Goal: Task Accomplishment & Management: Manage account settings

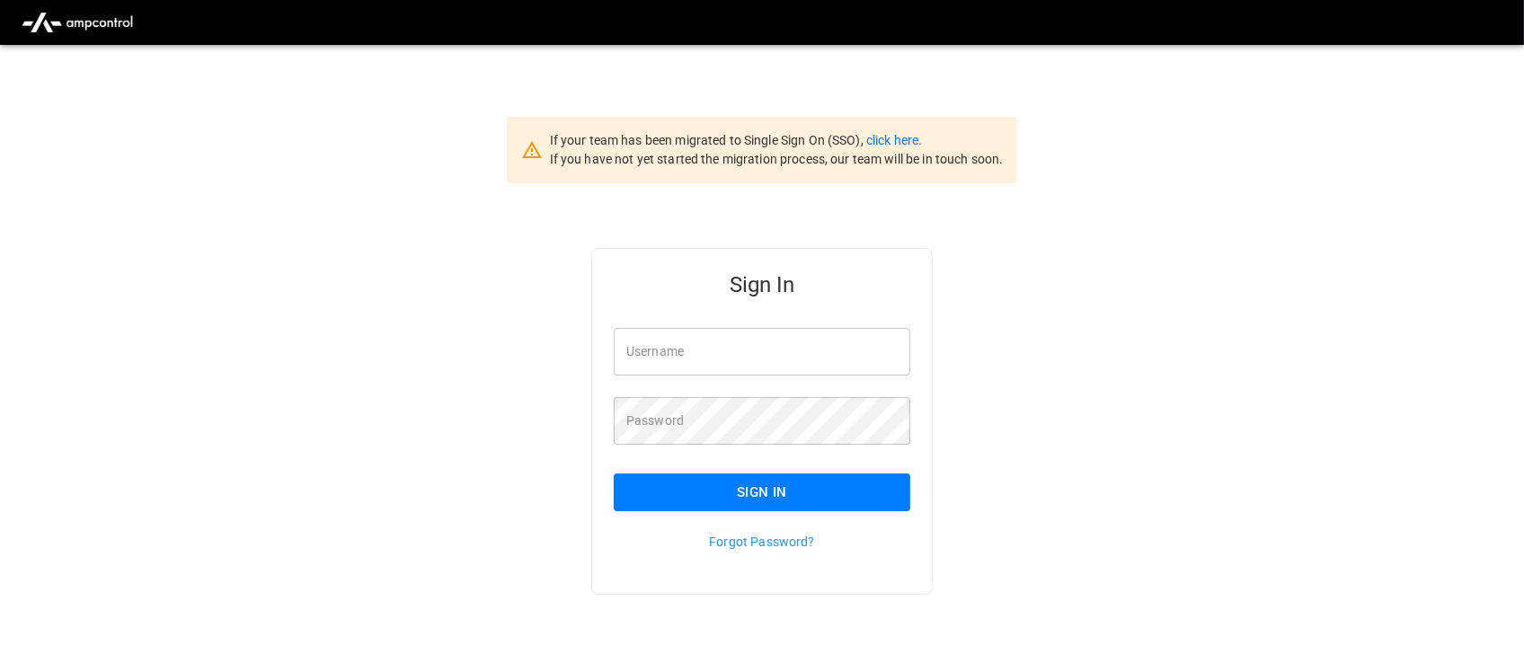
type input "**********"
click at [767, 362] on input "**********" at bounding box center [762, 352] width 297 height 48
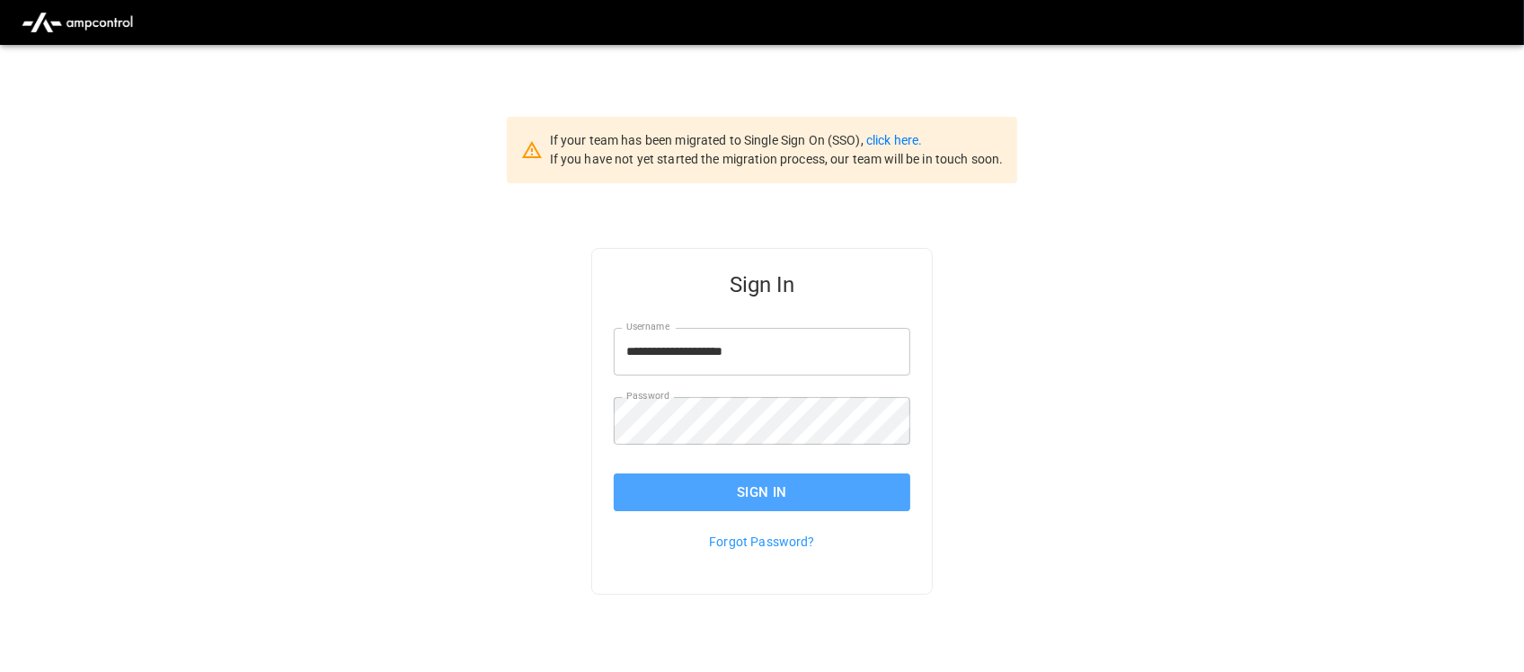
click at [753, 487] on button "Sign In" at bounding box center [762, 493] width 297 height 38
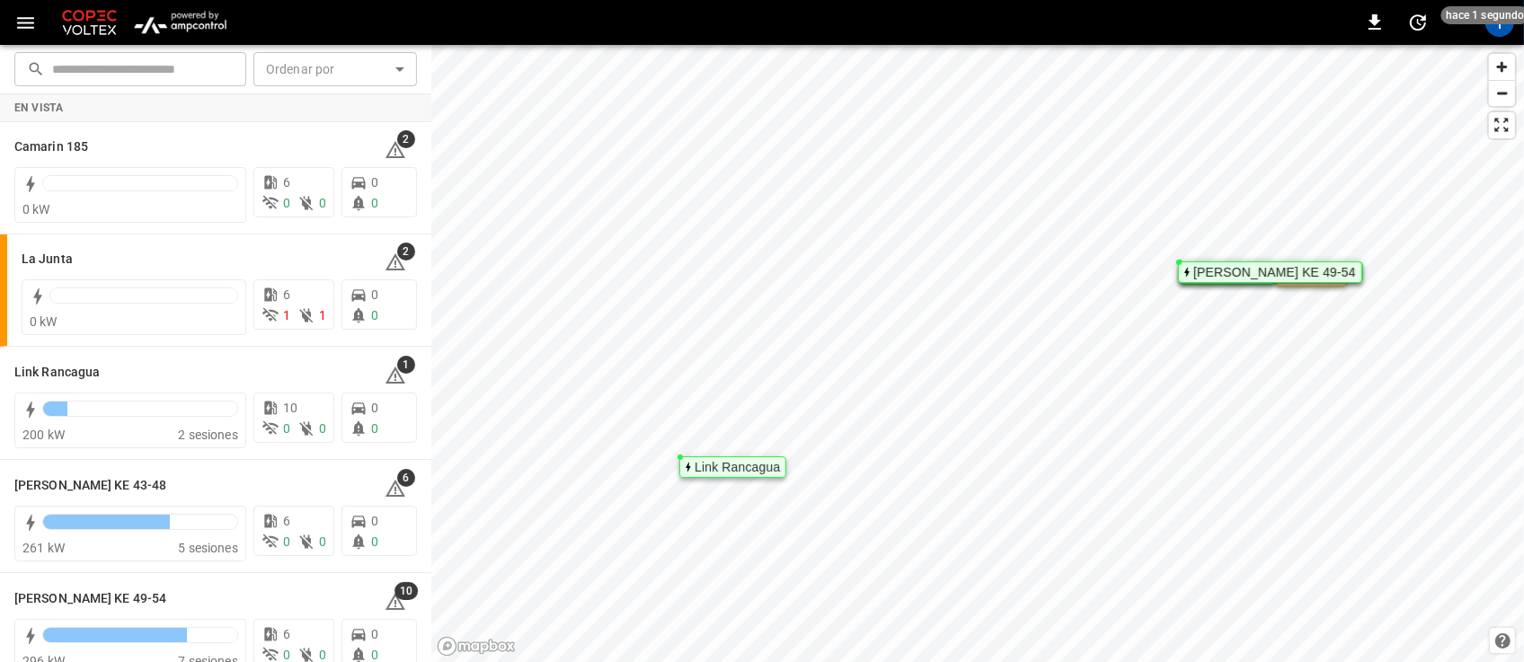
click at [196, 31] on img "menu" at bounding box center [180, 22] width 105 height 34
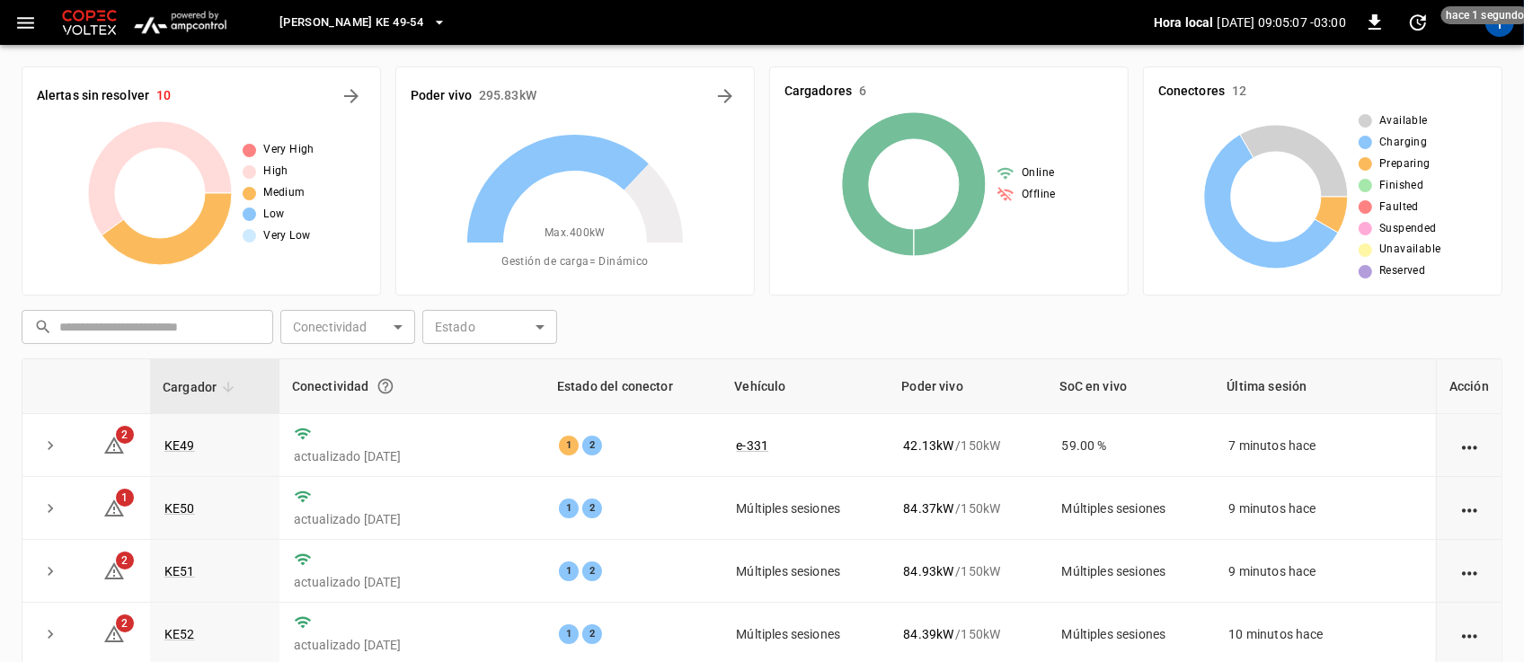
click at [430, 28] on icon "button" at bounding box center [439, 22] width 18 height 18
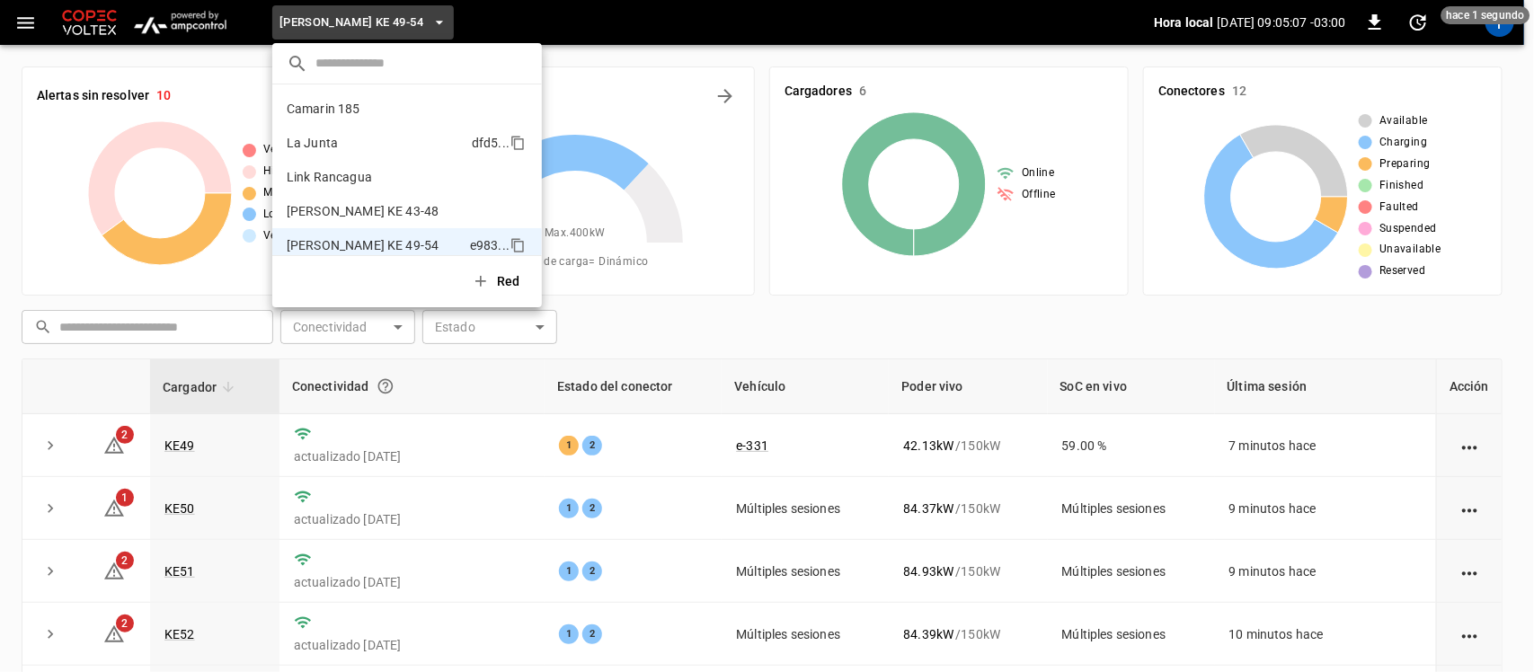
scroll to position [14, 0]
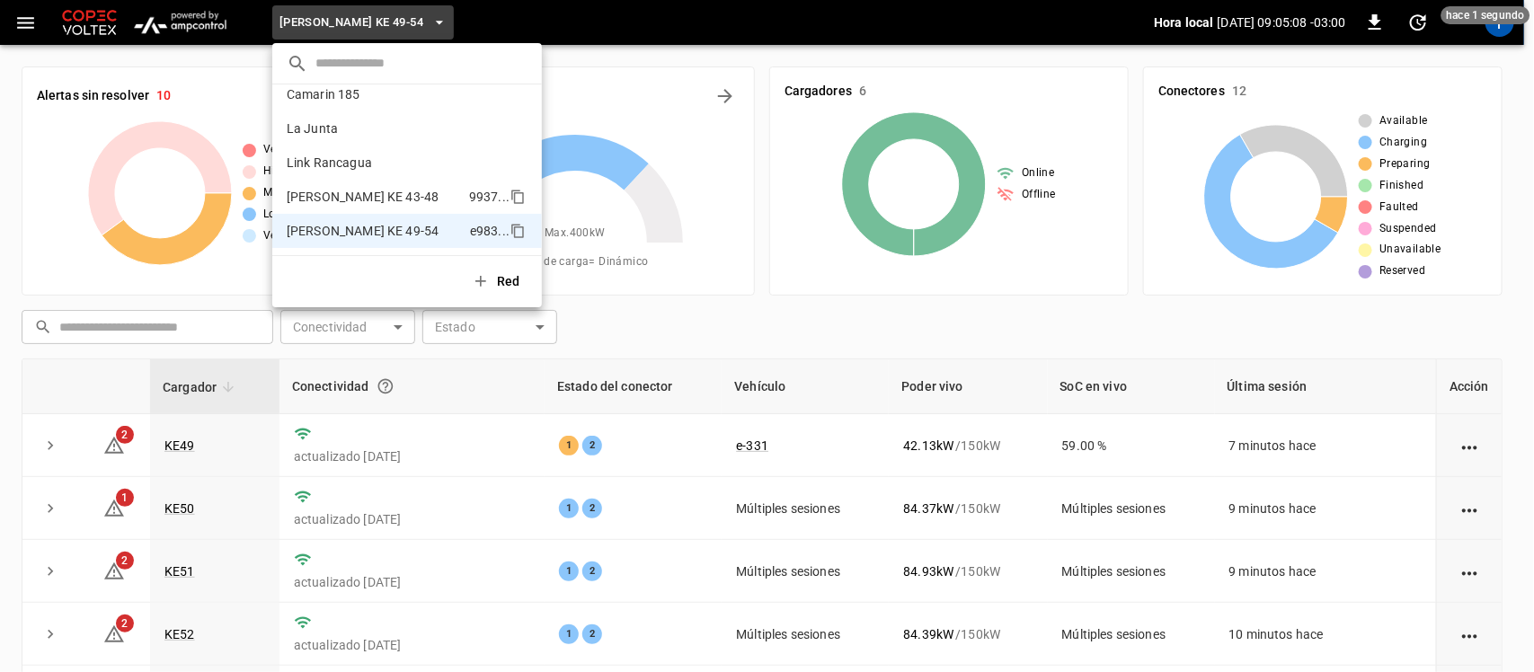
click at [349, 202] on p "[PERSON_NAME] KE 43-48" at bounding box center [374, 197] width 175 height 18
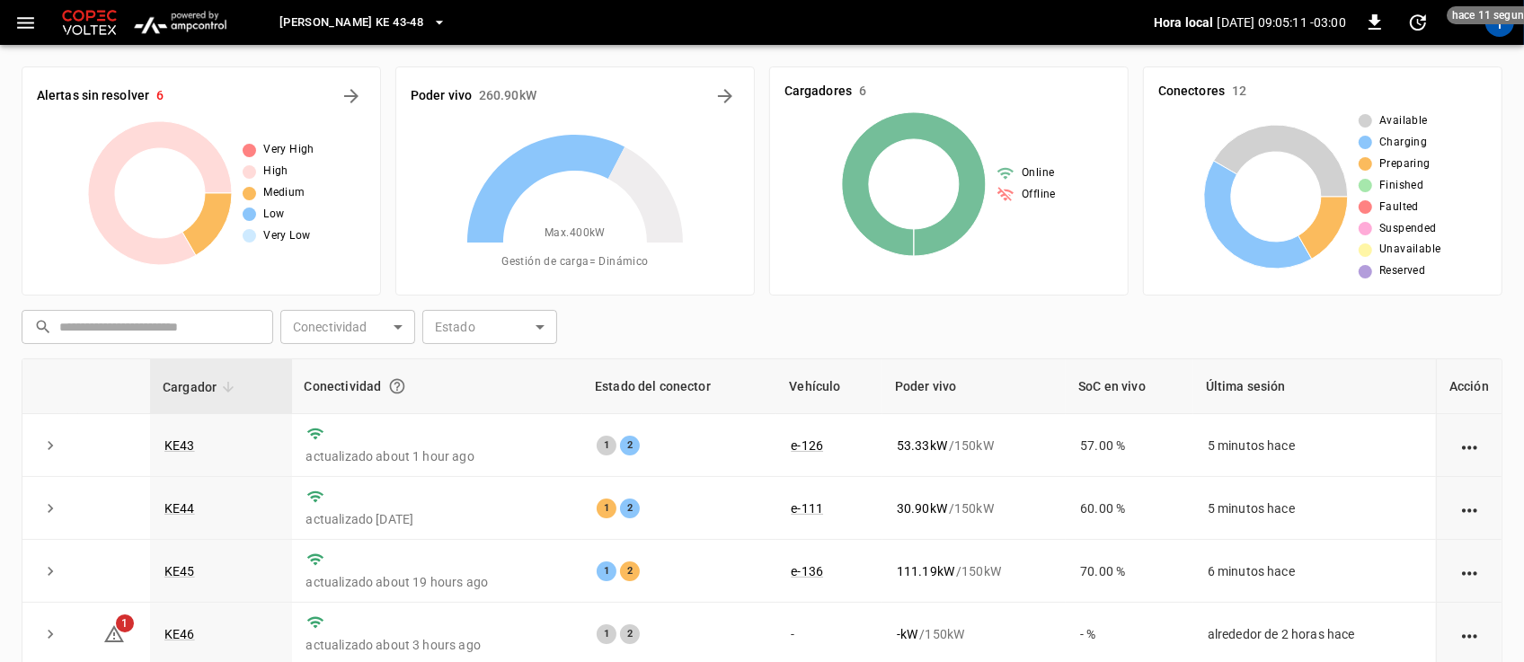
click at [430, 29] on icon "button" at bounding box center [439, 22] width 18 height 18
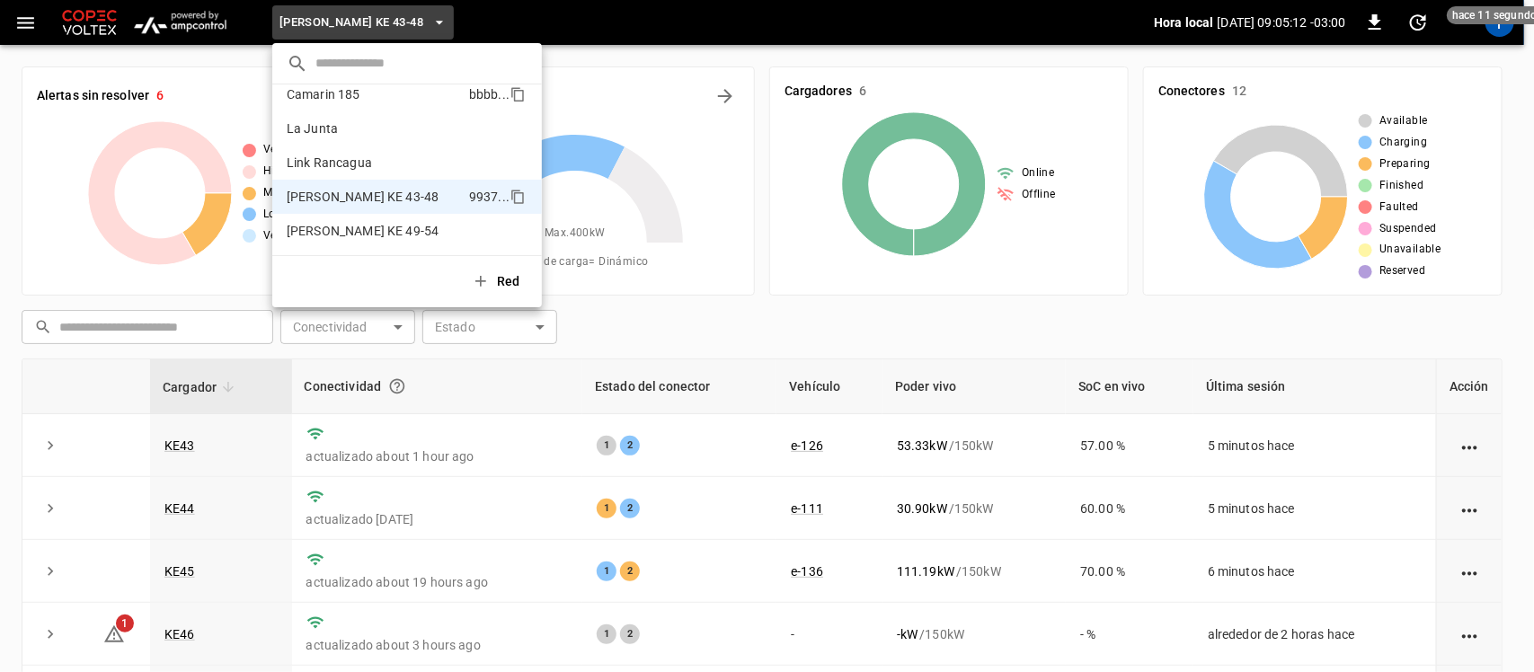
click at [380, 100] on p "Camarin 185" at bounding box center [374, 94] width 175 height 18
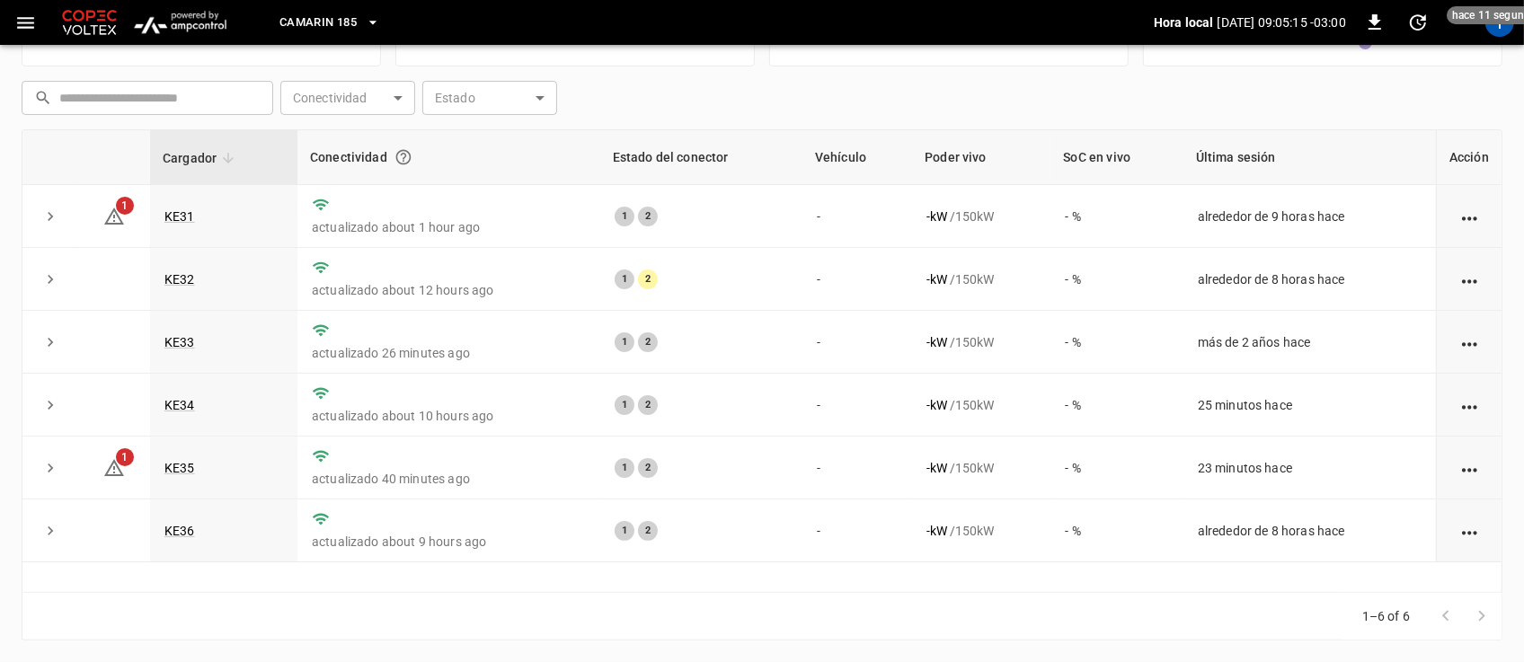
scroll to position [16, 0]
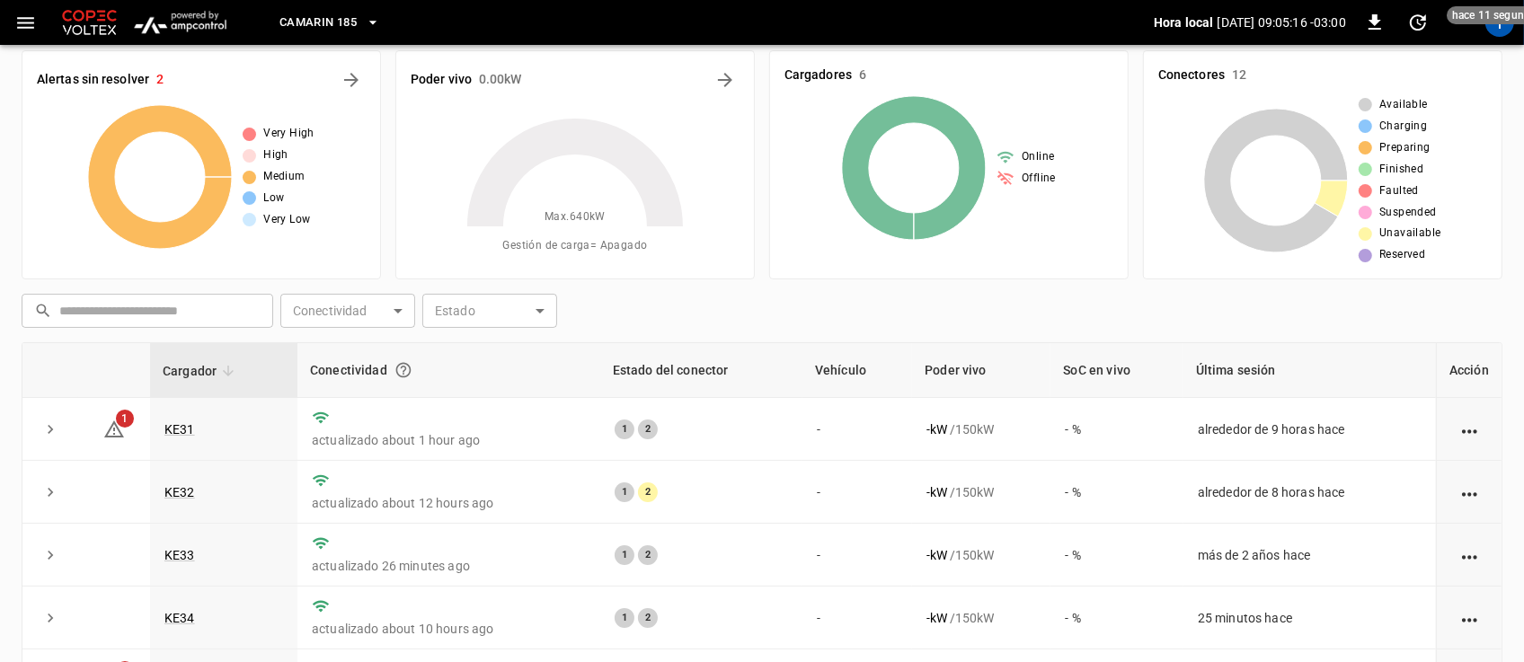
click at [365, 24] on icon "button" at bounding box center [373, 22] width 18 height 18
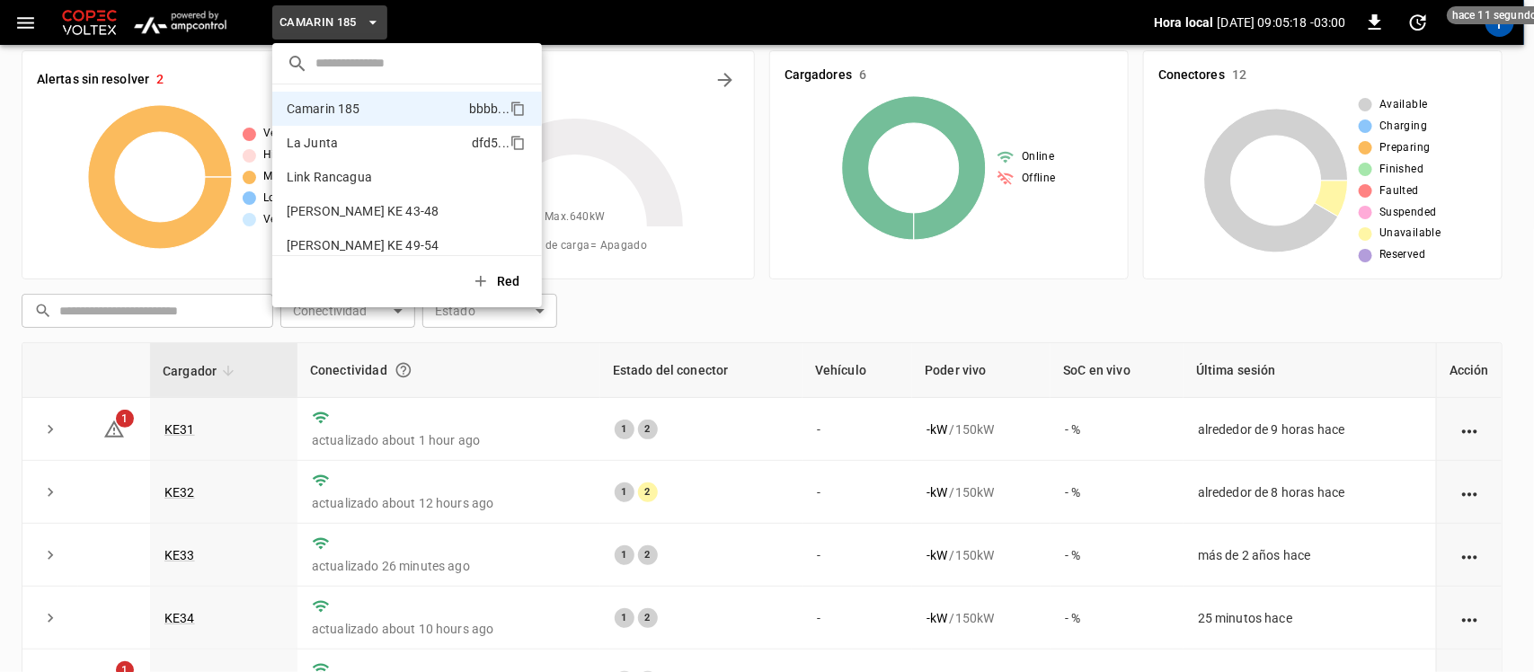
click at [329, 136] on p "La Junta" at bounding box center [376, 143] width 178 height 18
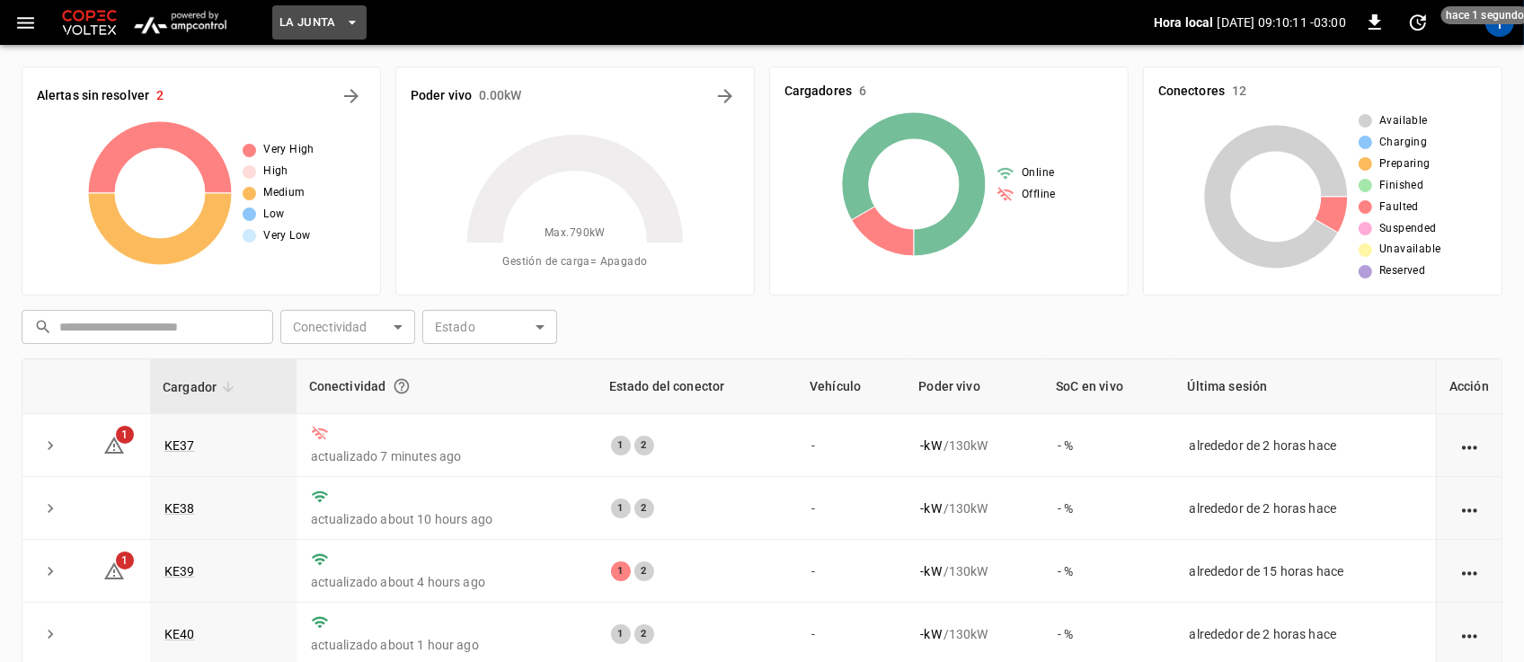
click at [348, 23] on icon "button" at bounding box center [352, 22] width 18 height 18
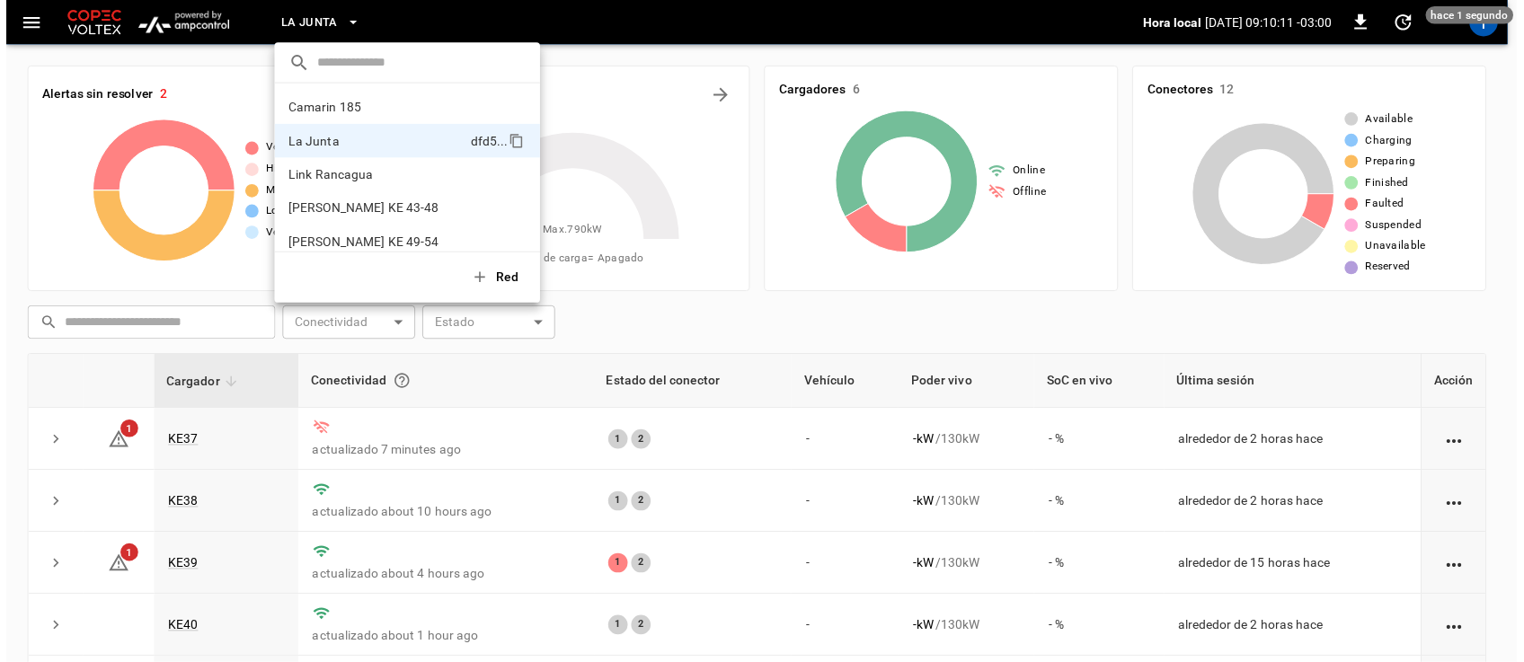
scroll to position [14, 0]
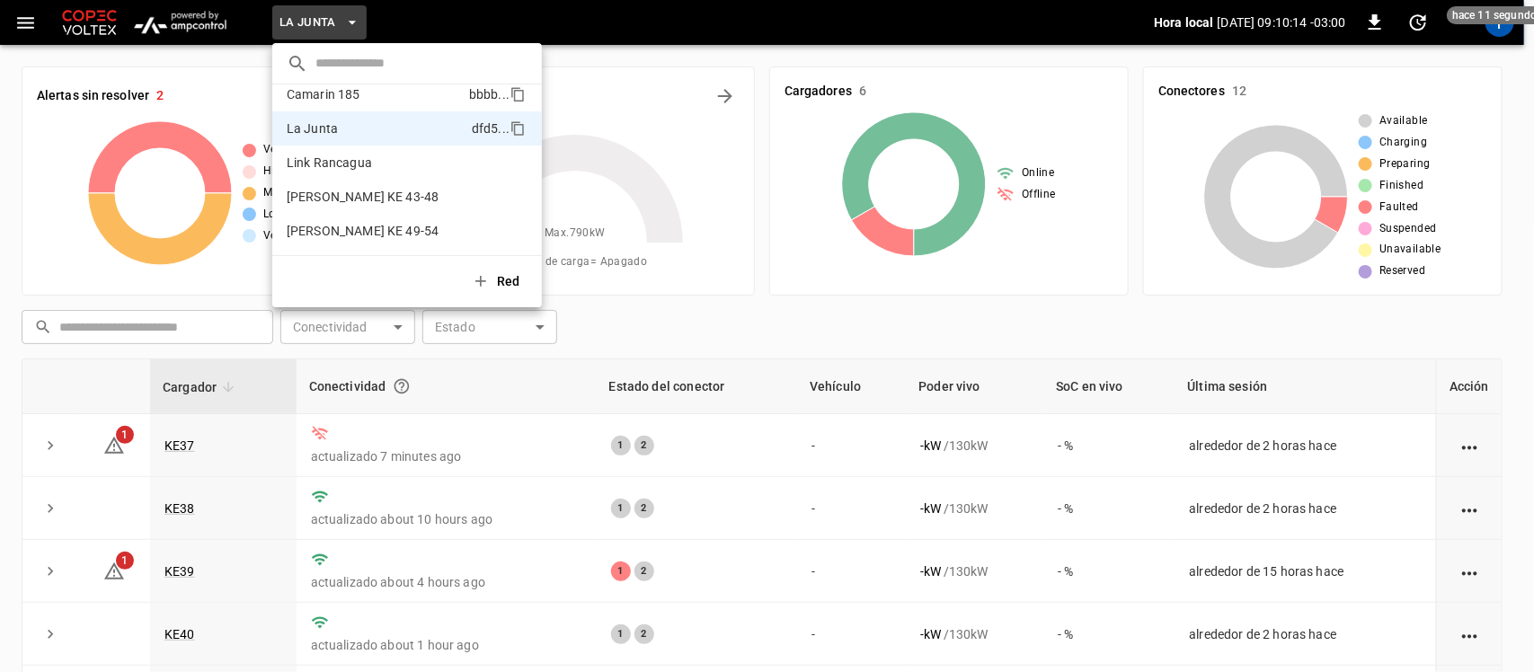
click at [319, 84] on li "Camarin 185 bbbb ..." at bounding box center [407, 94] width 270 height 34
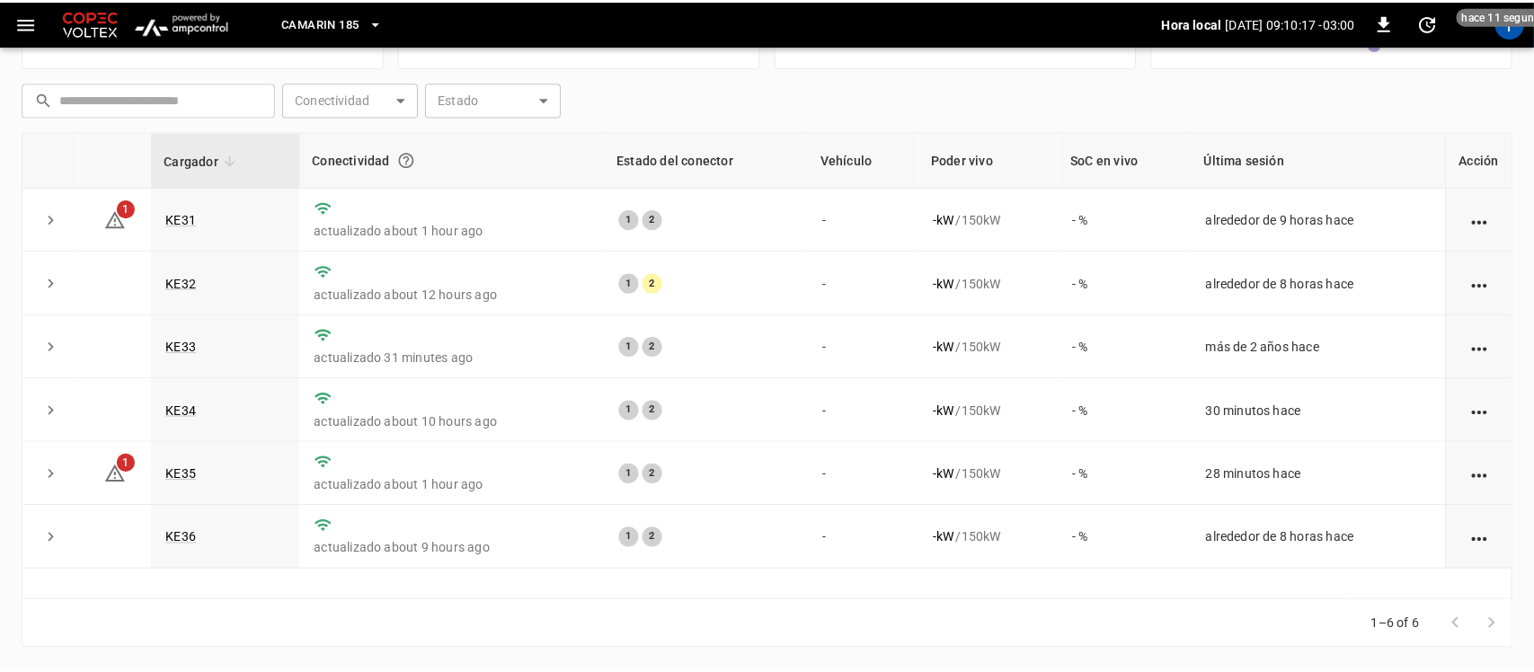
scroll to position [0, 0]
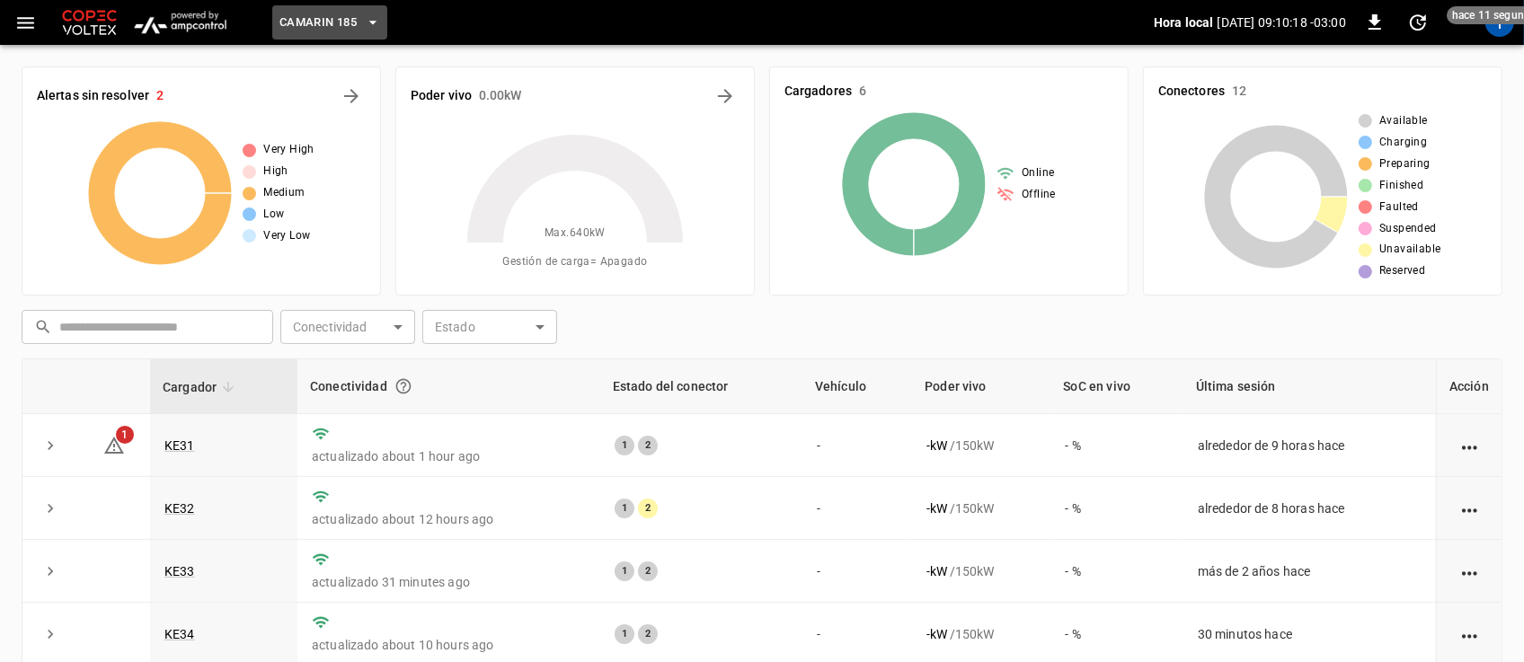
click at [374, 9] on button "Camarin 185" at bounding box center [329, 22] width 115 height 35
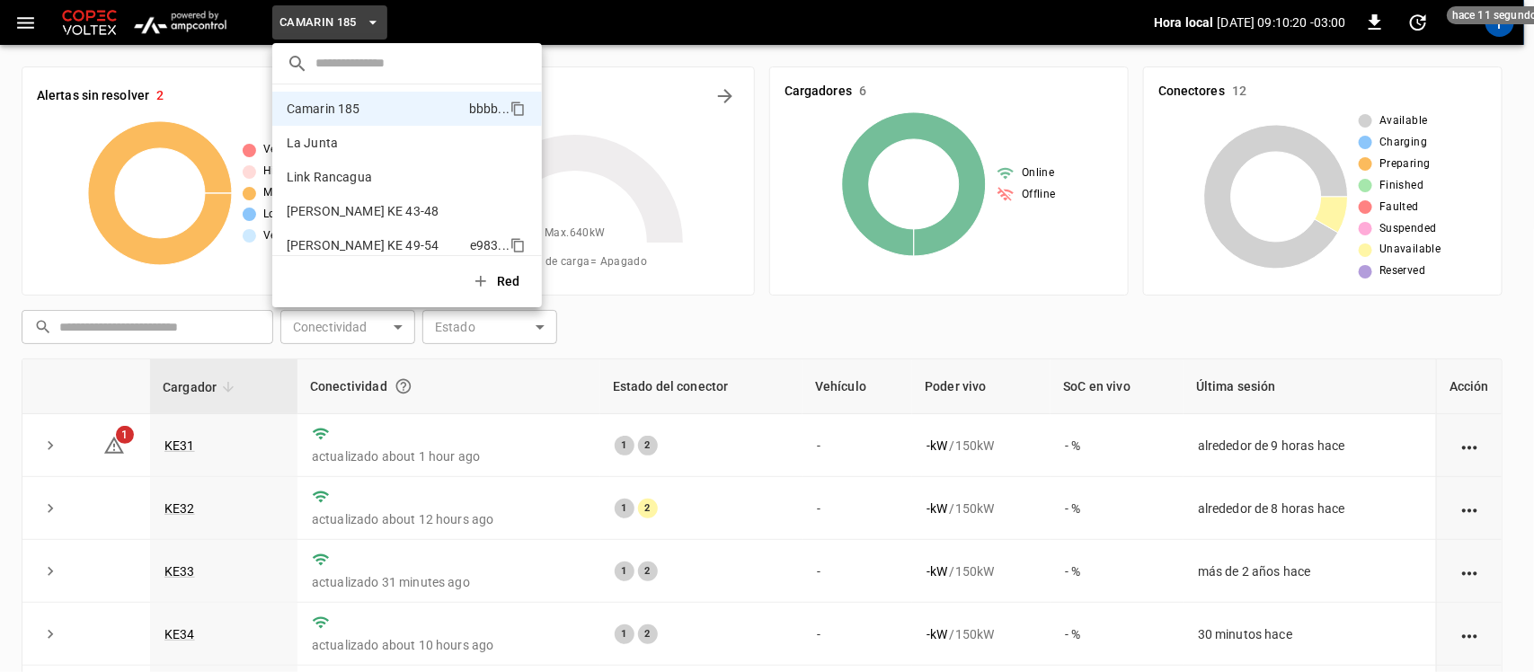
click at [343, 238] on p "[PERSON_NAME] KE 49-54" at bounding box center [375, 245] width 176 height 18
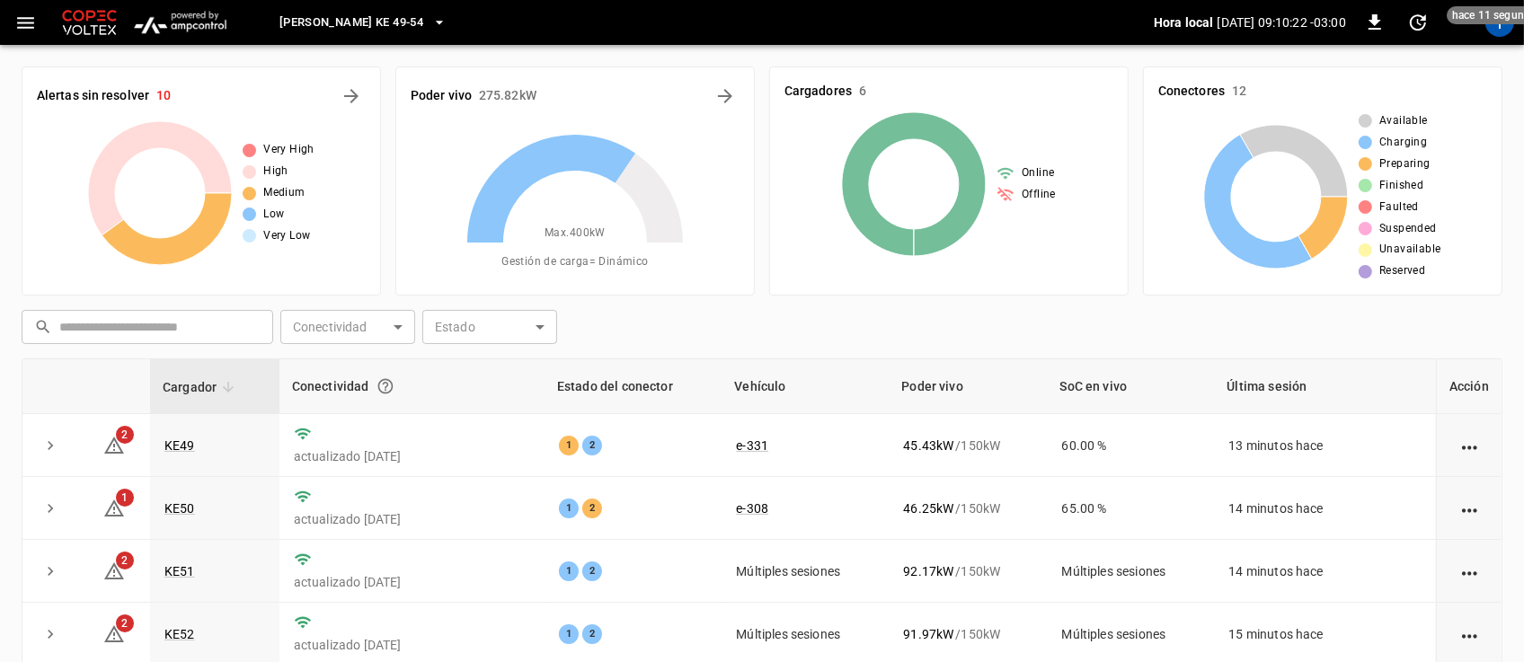
click at [430, 13] on icon "button" at bounding box center [439, 22] width 18 height 18
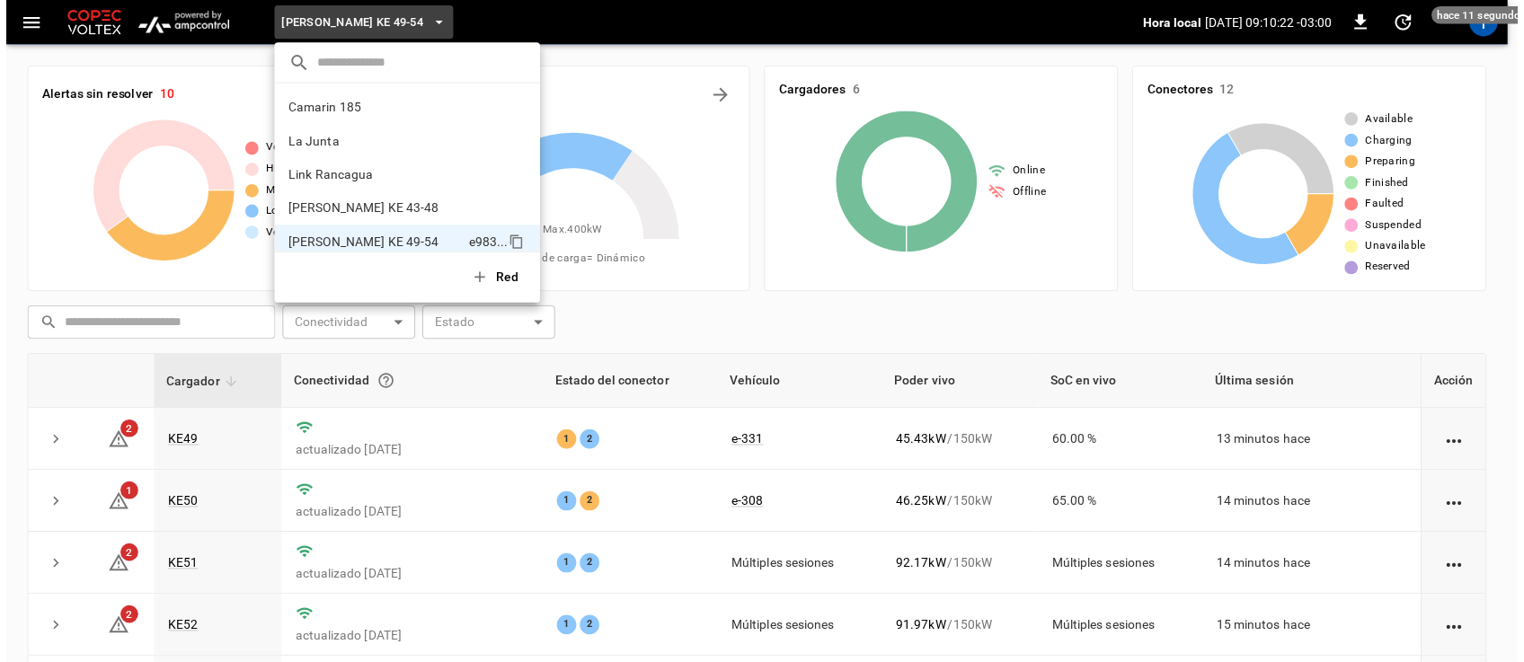
scroll to position [14, 0]
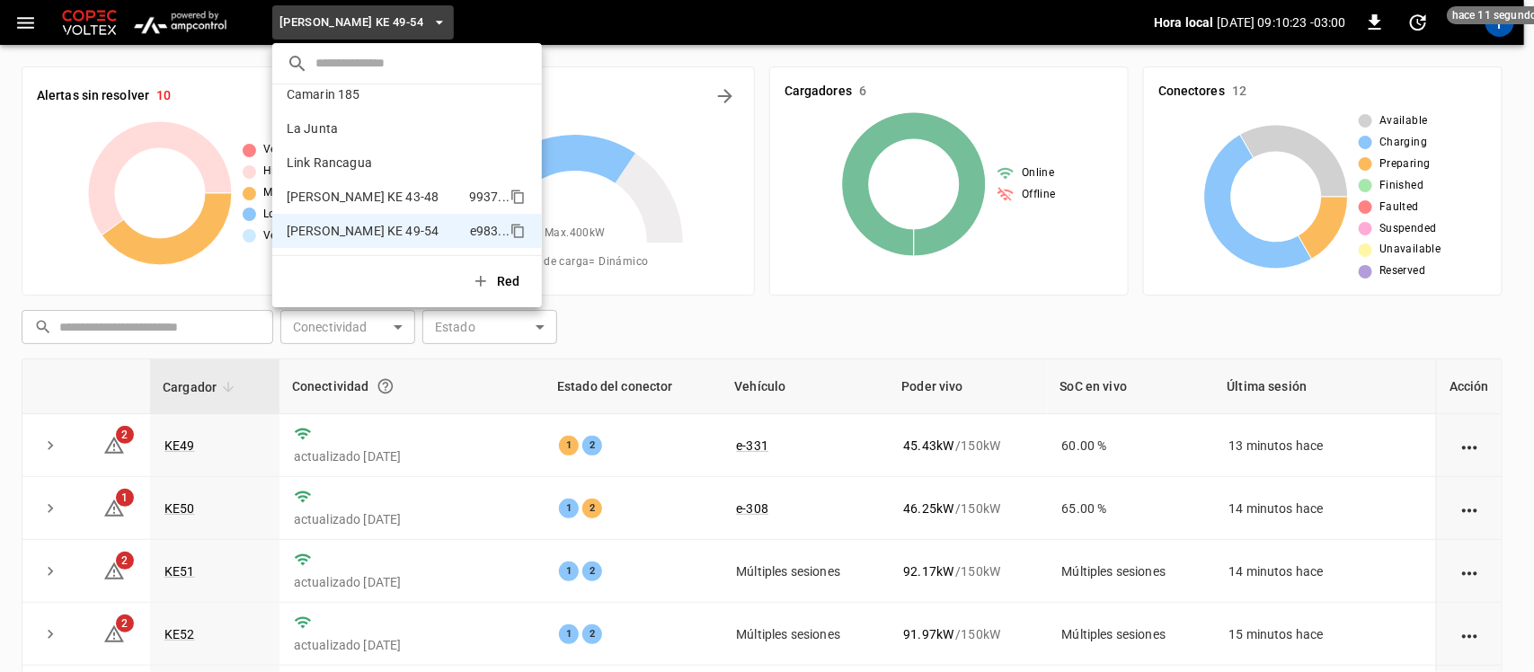
click at [362, 198] on p "[PERSON_NAME] KE 43-48" at bounding box center [374, 197] width 175 height 18
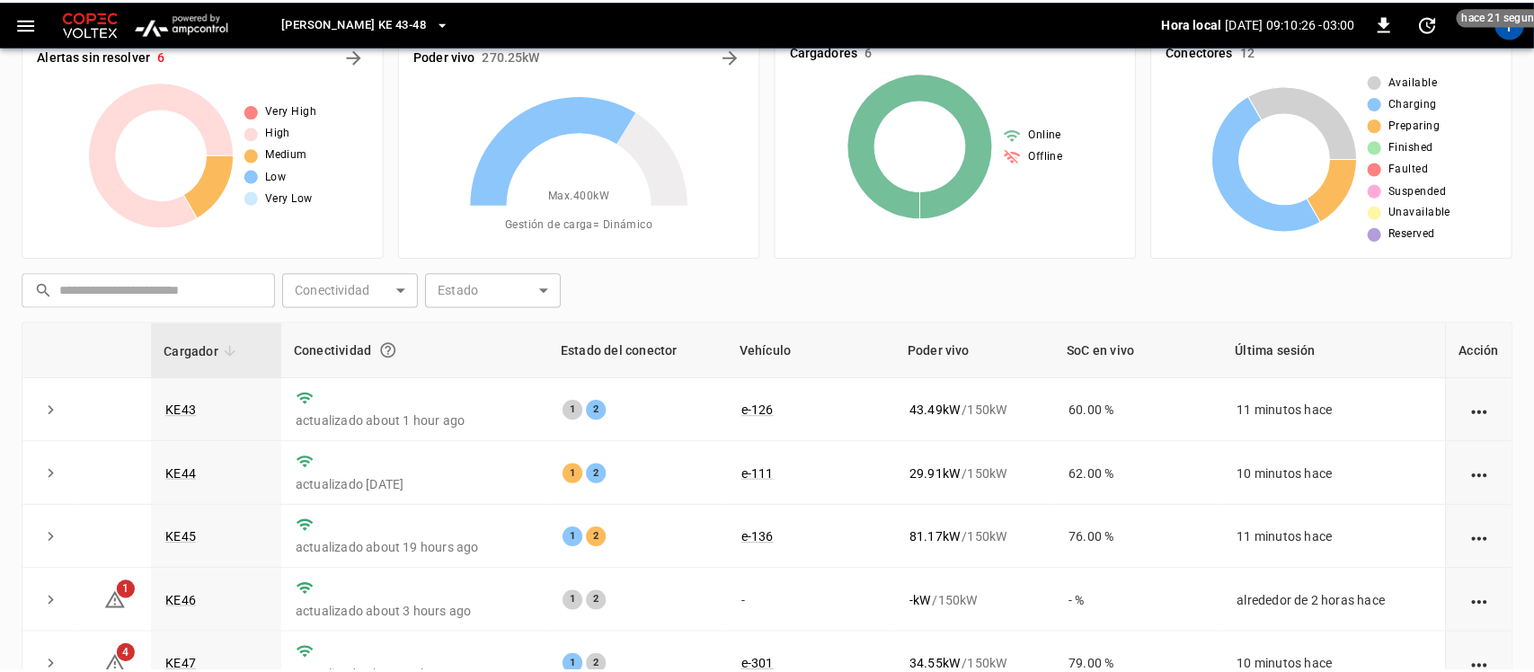
scroll to position [0, 0]
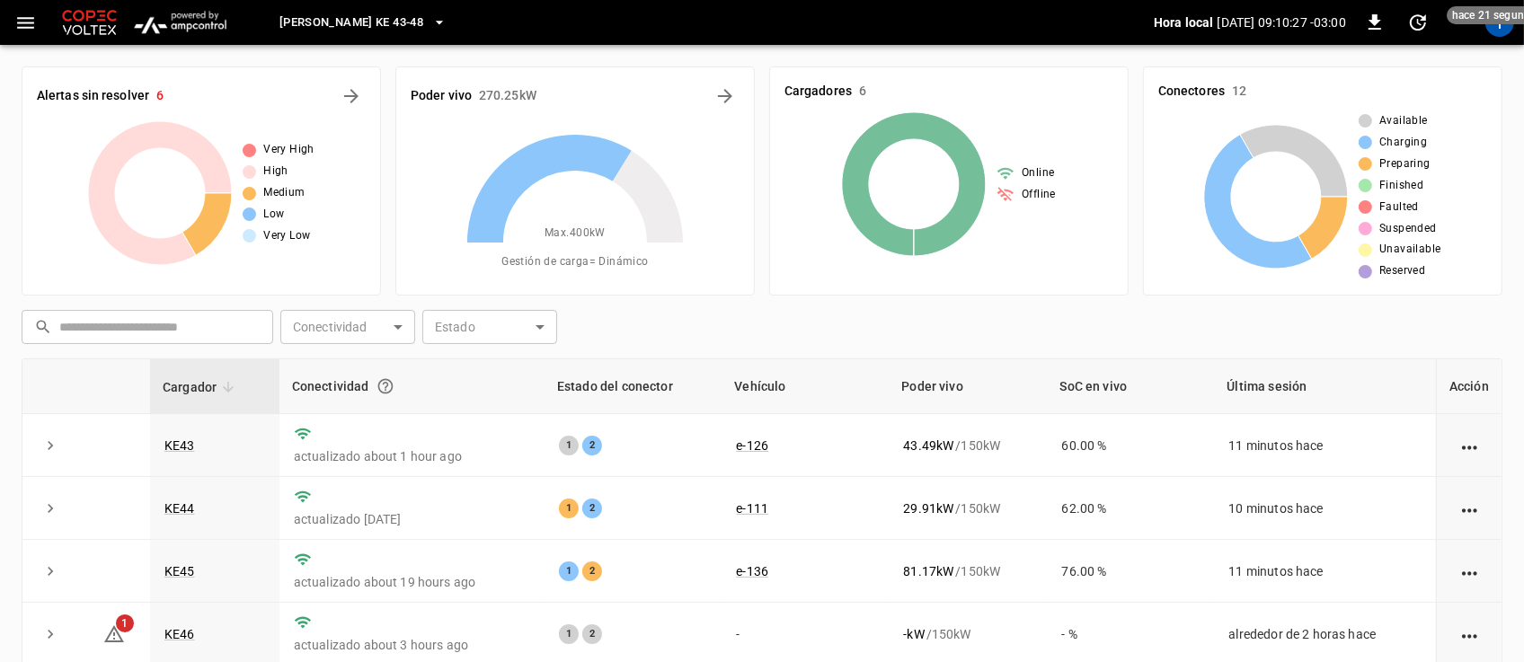
click at [430, 14] on icon "button" at bounding box center [439, 22] width 18 height 18
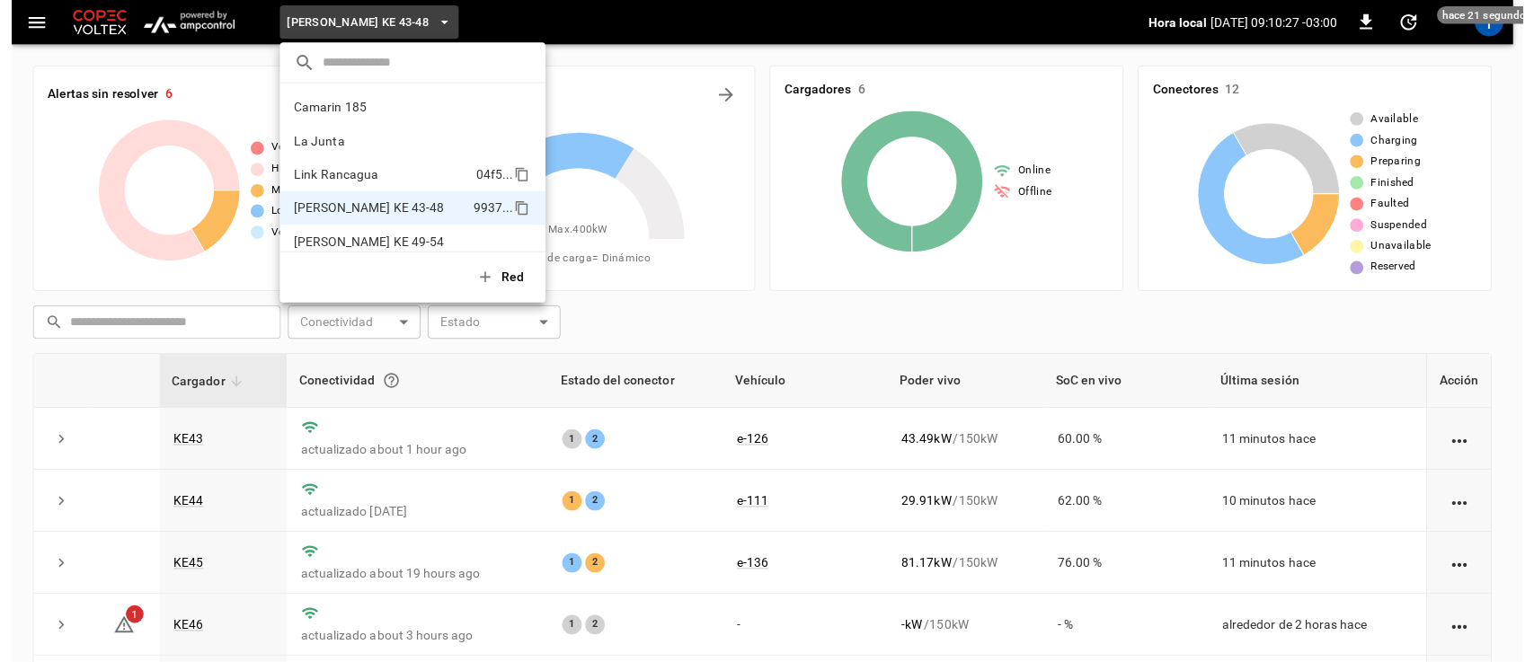
scroll to position [14, 0]
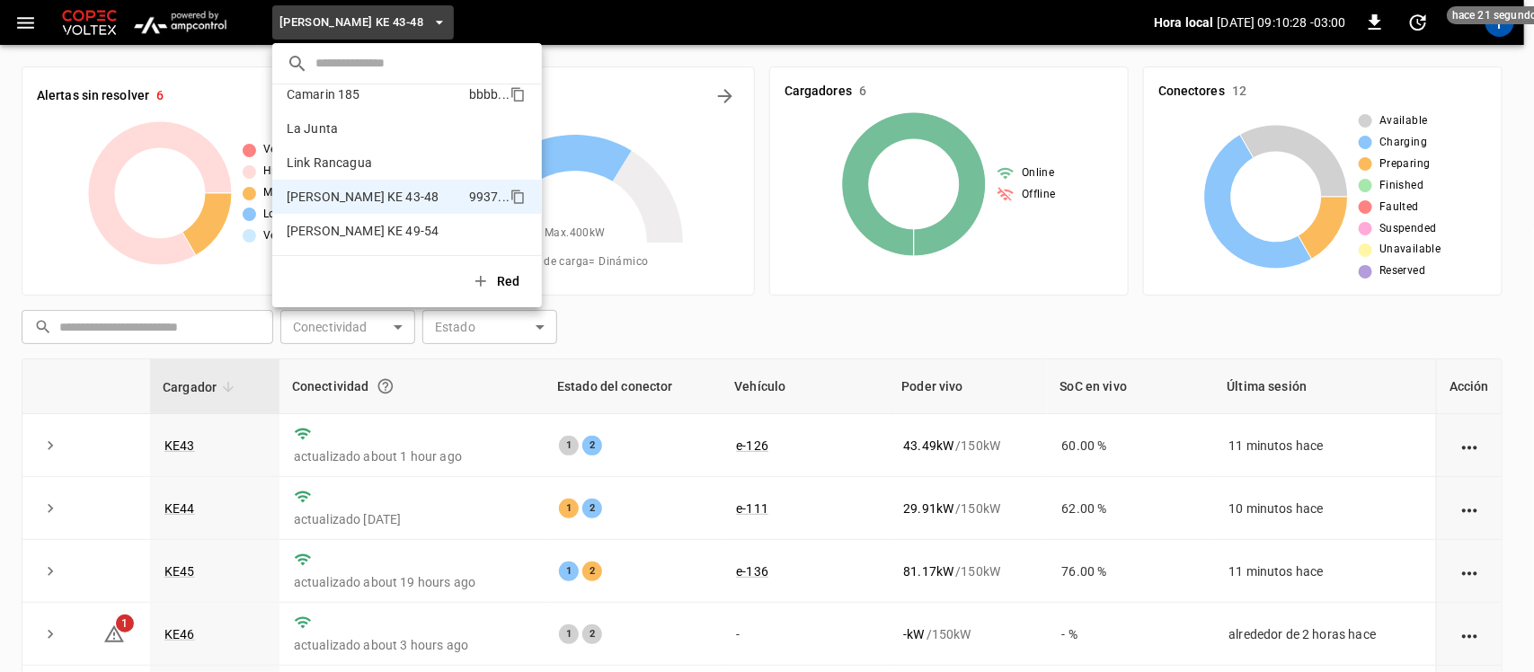
click at [330, 102] on li "Camarin 185 bbbb ..." at bounding box center [407, 94] width 270 height 34
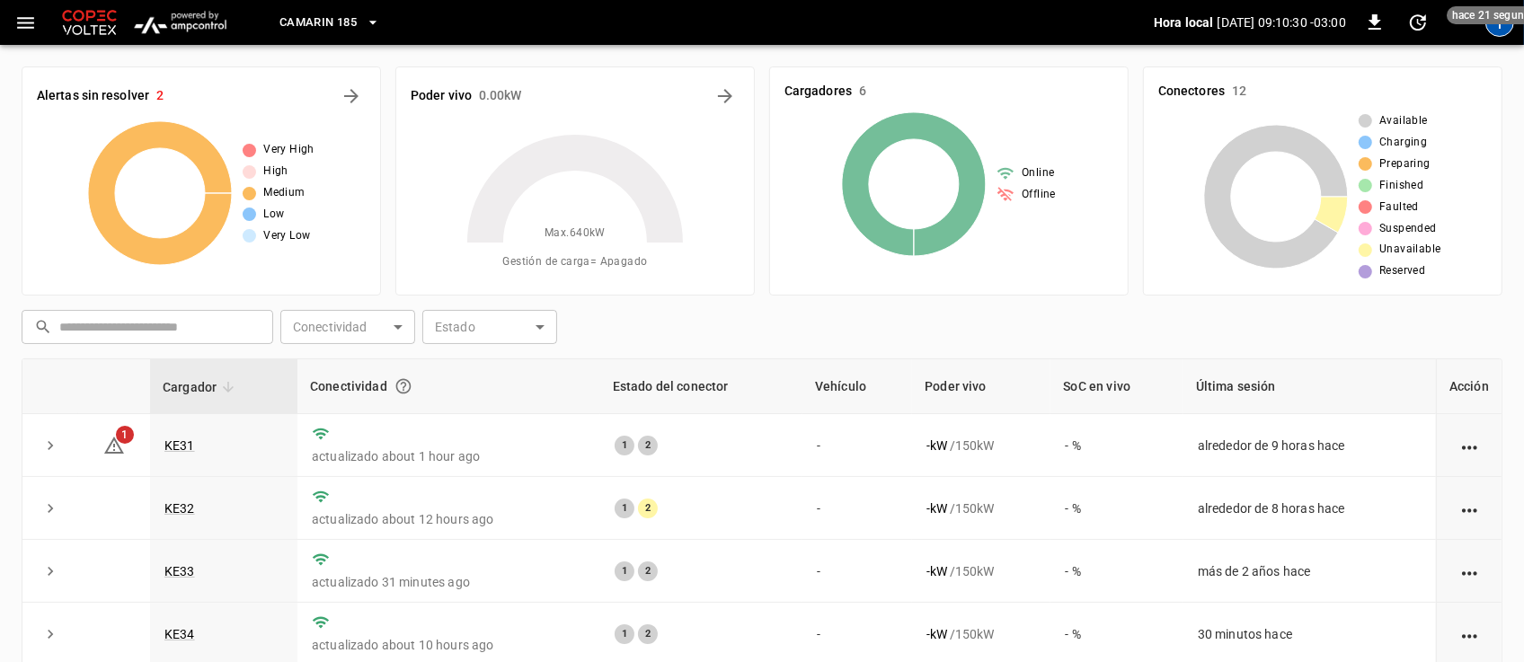
click at [1501, 34] on div "T" at bounding box center [1500, 22] width 29 height 29
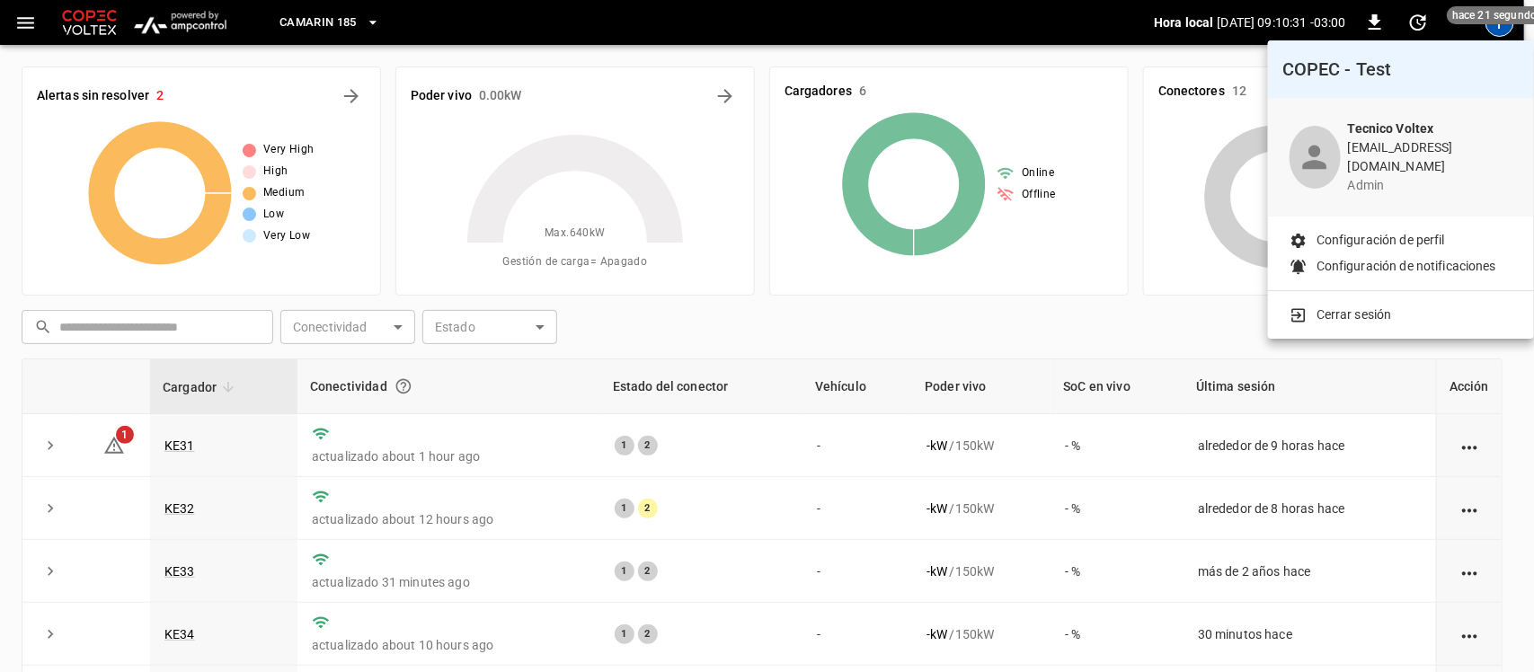
click at [1367, 313] on div "Cerrar sesión" at bounding box center [1401, 311] width 266 height 40
click at [1375, 306] on p "Cerrar sesión" at bounding box center [1354, 315] width 75 height 19
